Goal: Task Accomplishment & Management: Complete application form

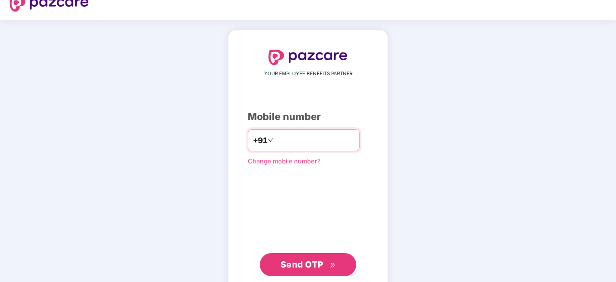
scroll to position [37, 0]
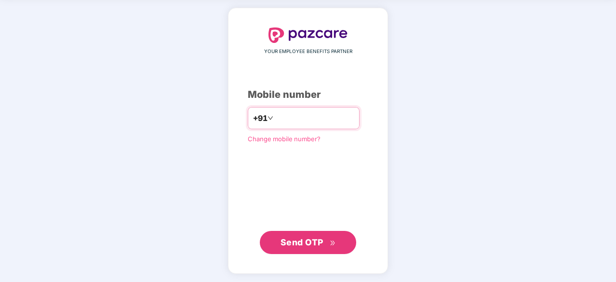
click at [297, 113] on input "number" at bounding box center [314, 117] width 79 height 15
type input "**********"
click at [300, 244] on span "Send OTP" at bounding box center [302, 242] width 43 height 10
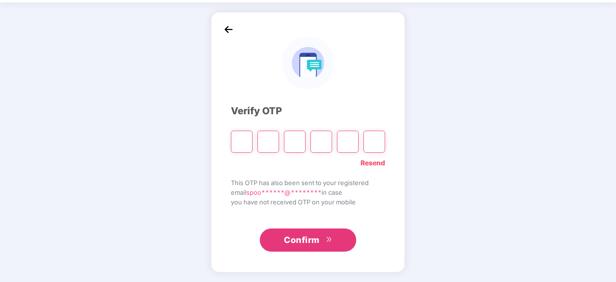
scroll to position [32, 0]
click at [368, 163] on link "Resend" at bounding box center [373, 163] width 25 height 11
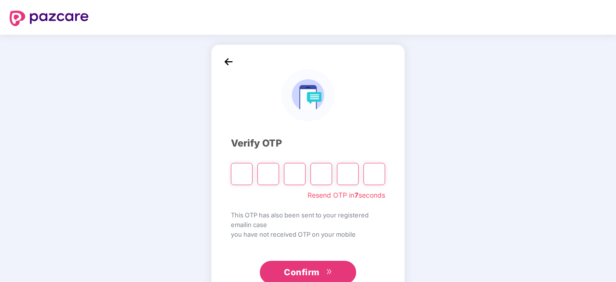
click at [248, 174] on input "Please enter verification code. Digit 1" at bounding box center [242, 174] width 22 height 22
type input "*"
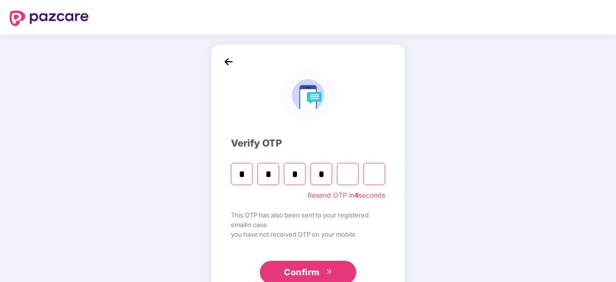
type input "*"
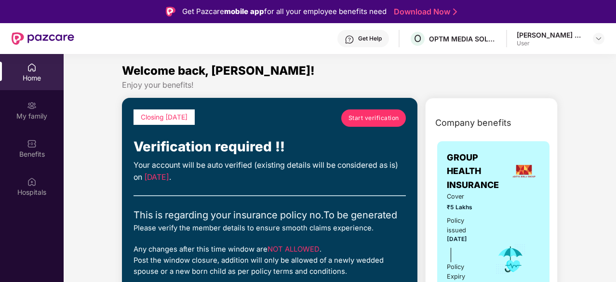
click at [382, 115] on span "Start verification" at bounding box center [373, 117] width 51 height 9
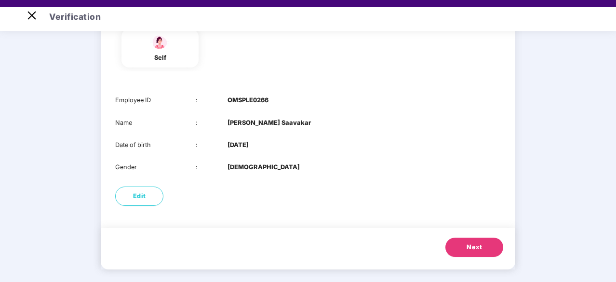
scroll to position [23, 0]
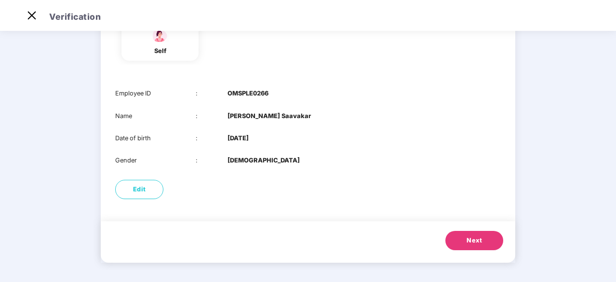
click at [483, 240] on button "Next" at bounding box center [474, 240] width 58 height 19
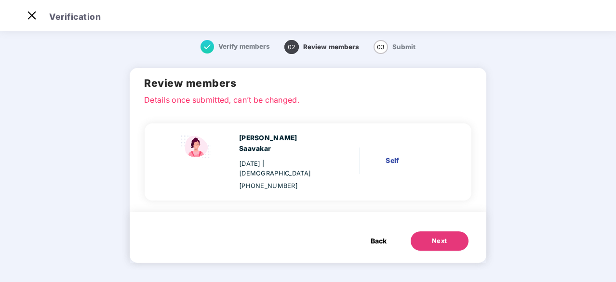
scroll to position [0, 0]
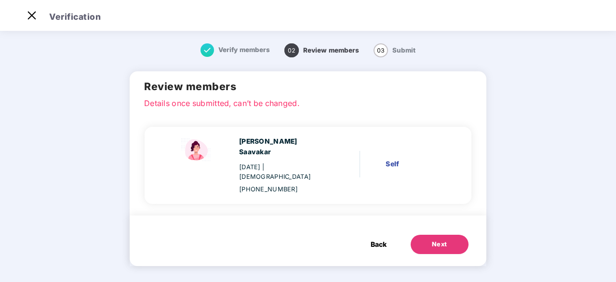
click at [461, 235] on button "Next" at bounding box center [440, 244] width 58 height 19
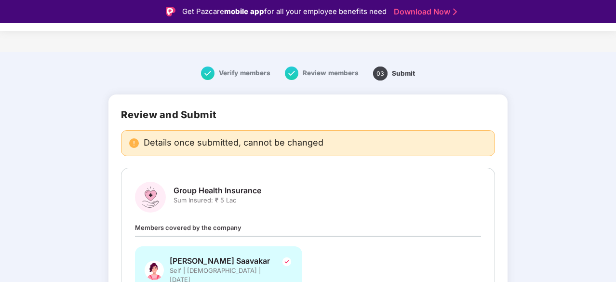
scroll to position [79, 0]
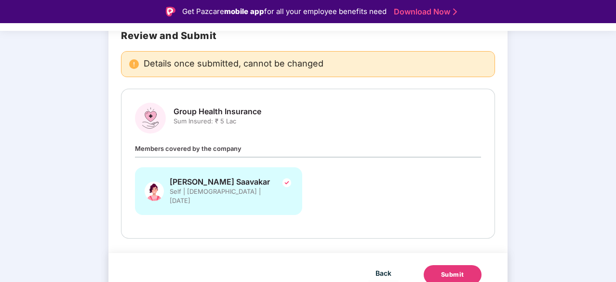
click at [447, 270] on div "Submit" at bounding box center [452, 275] width 23 height 10
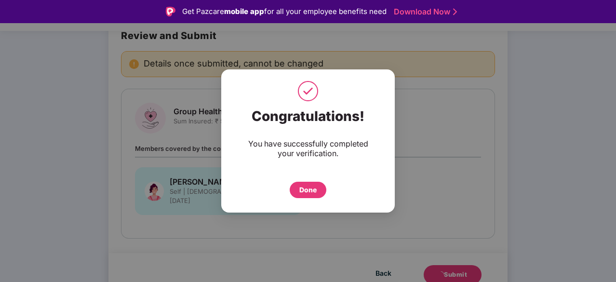
click at [316, 188] on div "Done" at bounding box center [307, 190] width 17 height 11
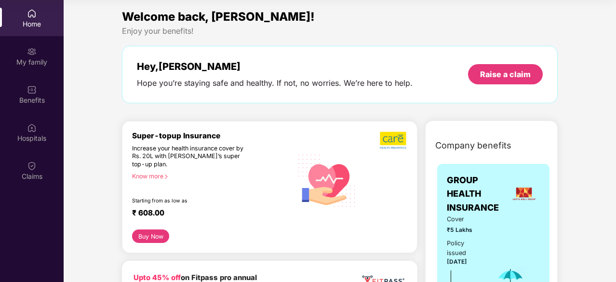
click at [22, 23] on div "Home" at bounding box center [32, 24] width 64 height 10
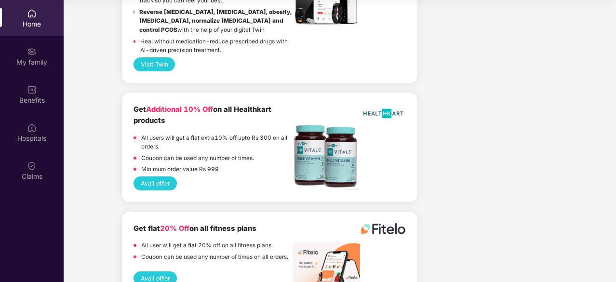
scroll to position [2410, 0]
